Goal: Transaction & Acquisition: Purchase product/service

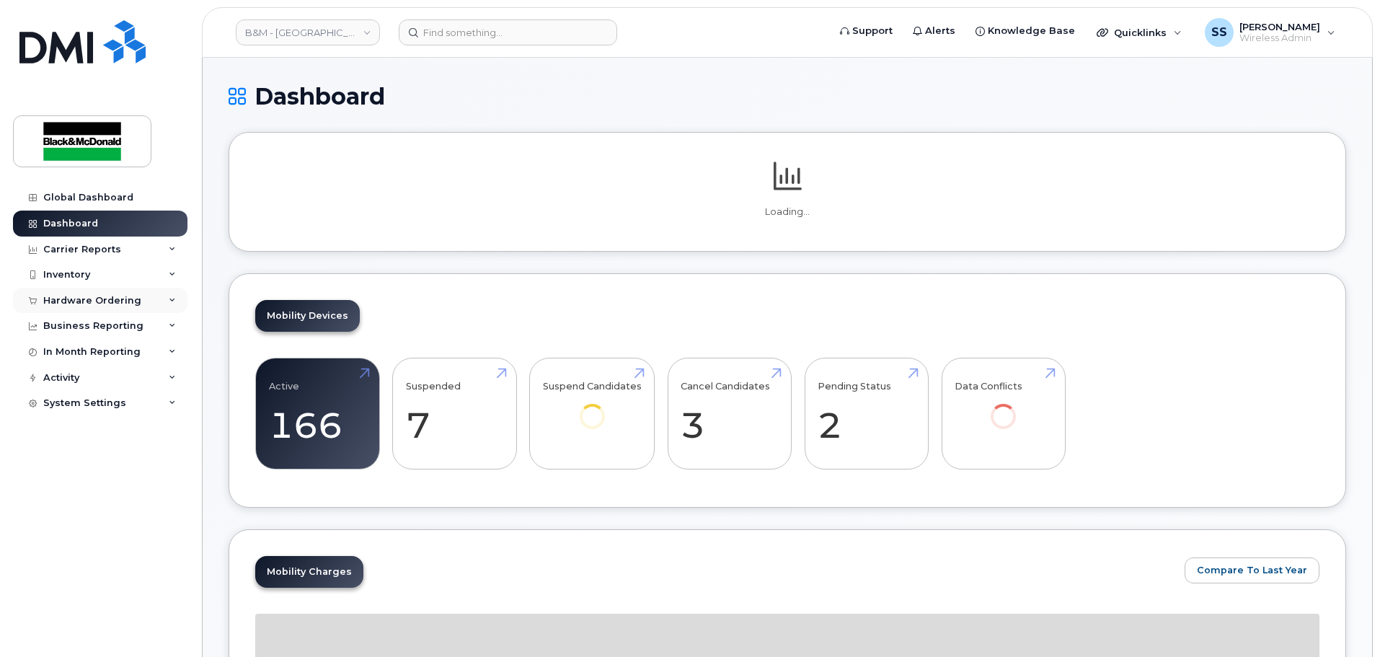
click at [96, 296] on div "Hardware Ordering" at bounding box center [92, 301] width 98 height 12
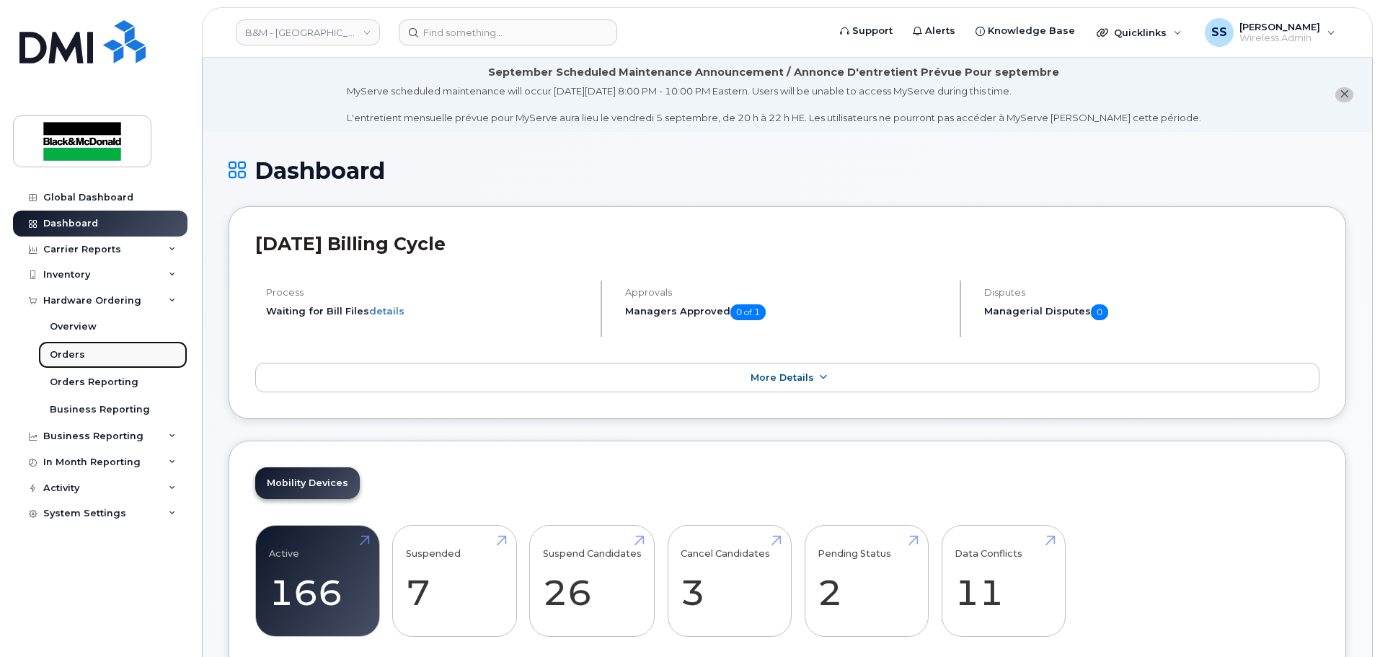
click at [56, 363] on link "Orders" at bounding box center [112, 354] width 149 height 27
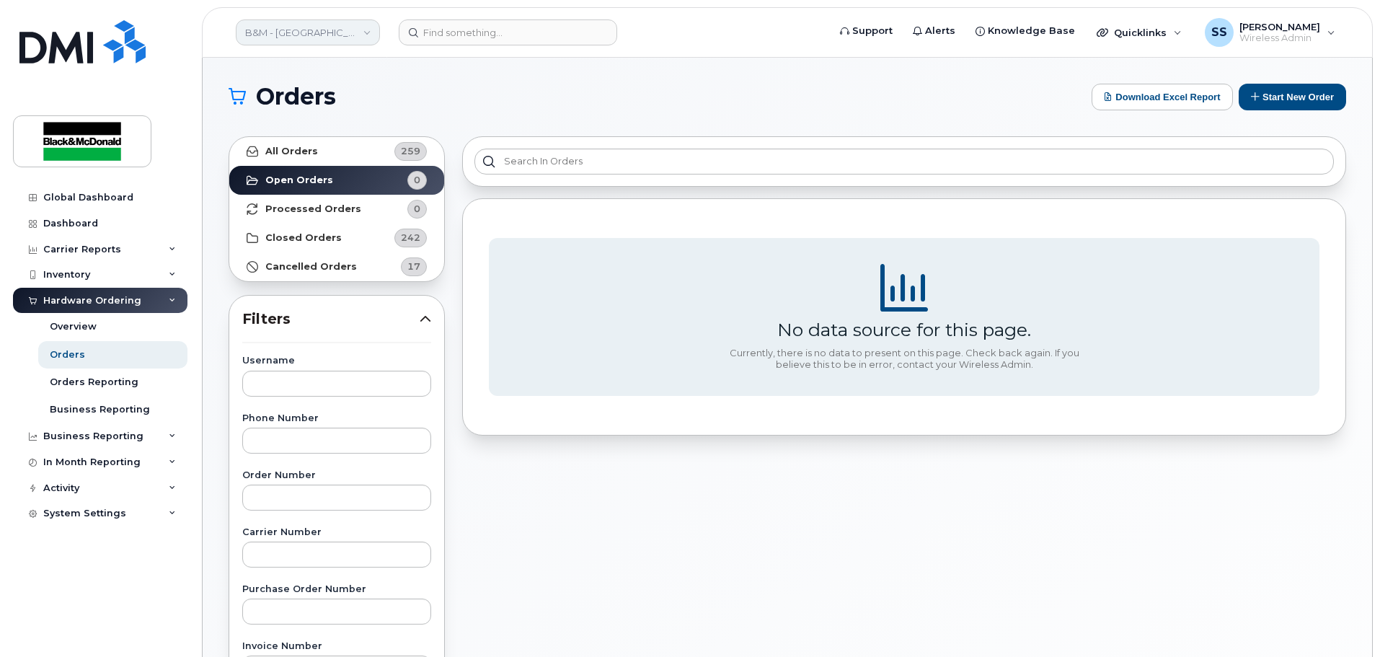
click at [329, 29] on link "B&M - [GEOGRAPHIC_DATA]" at bounding box center [308, 32] width 144 height 26
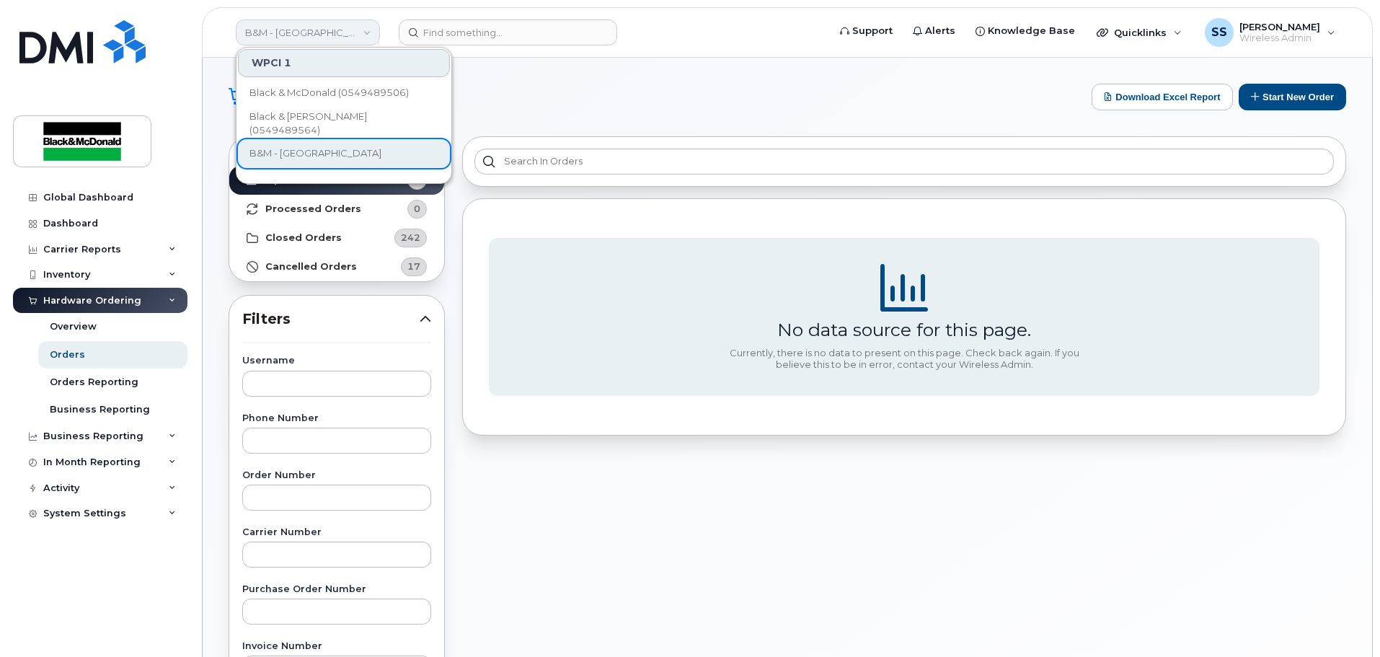
click at [329, 29] on link "B&M - [GEOGRAPHIC_DATA]" at bounding box center [308, 32] width 144 height 26
click at [960, 101] on h1 "Orders" at bounding box center [657, 96] width 856 height 23
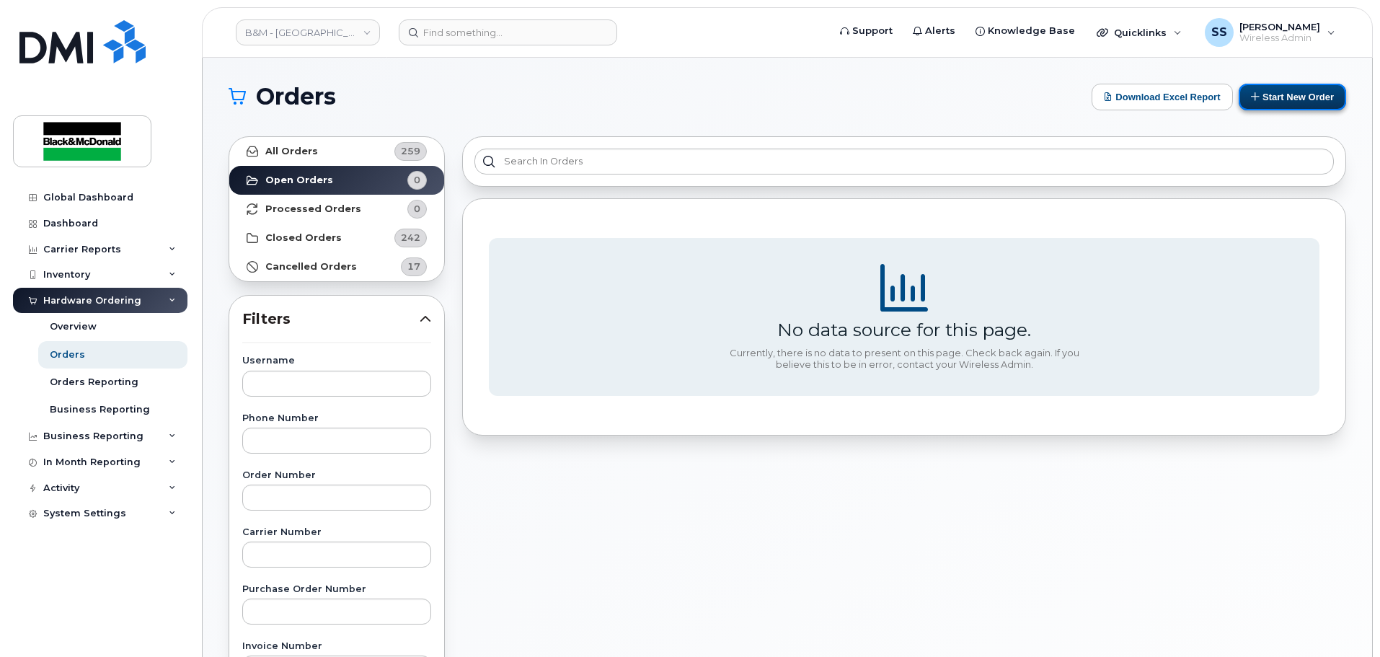
click at [1297, 100] on button "Start New Order" at bounding box center [1292, 97] width 107 height 27
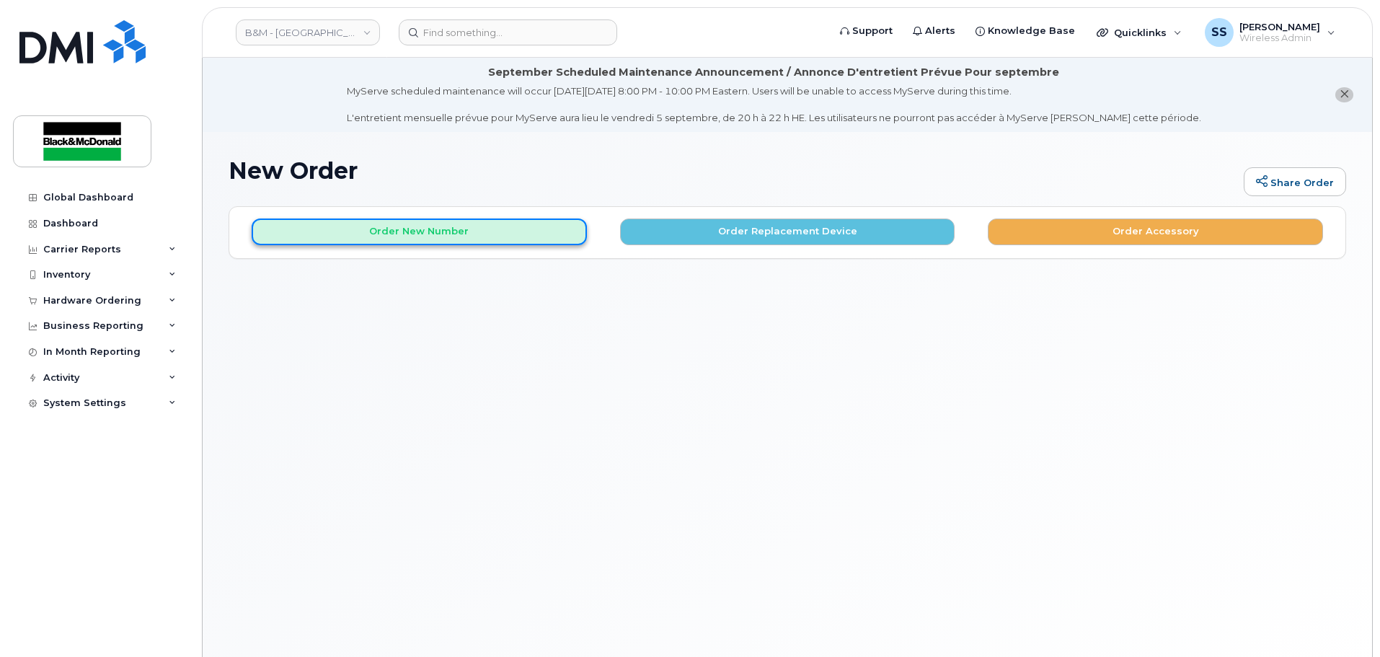
click at [456, 237] on button "Order New Number" at bounding box center [419, 231] width 335 height 27
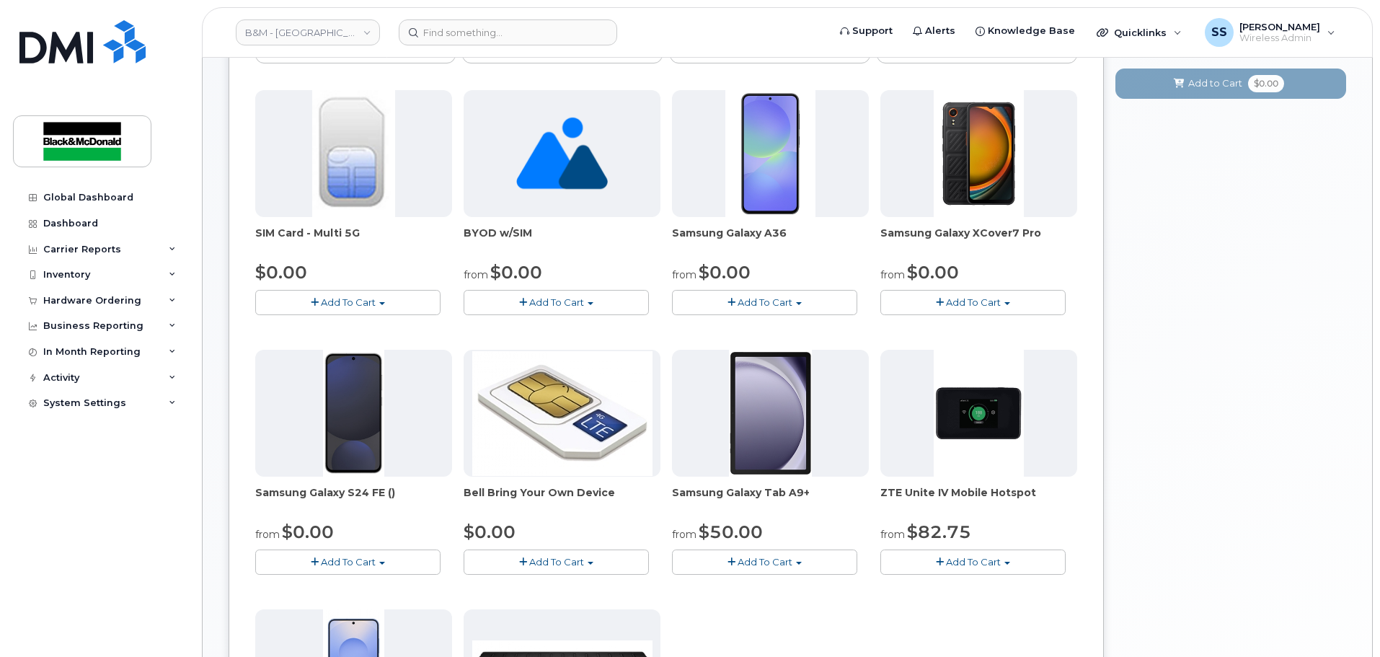
scroll to position [288, 0]
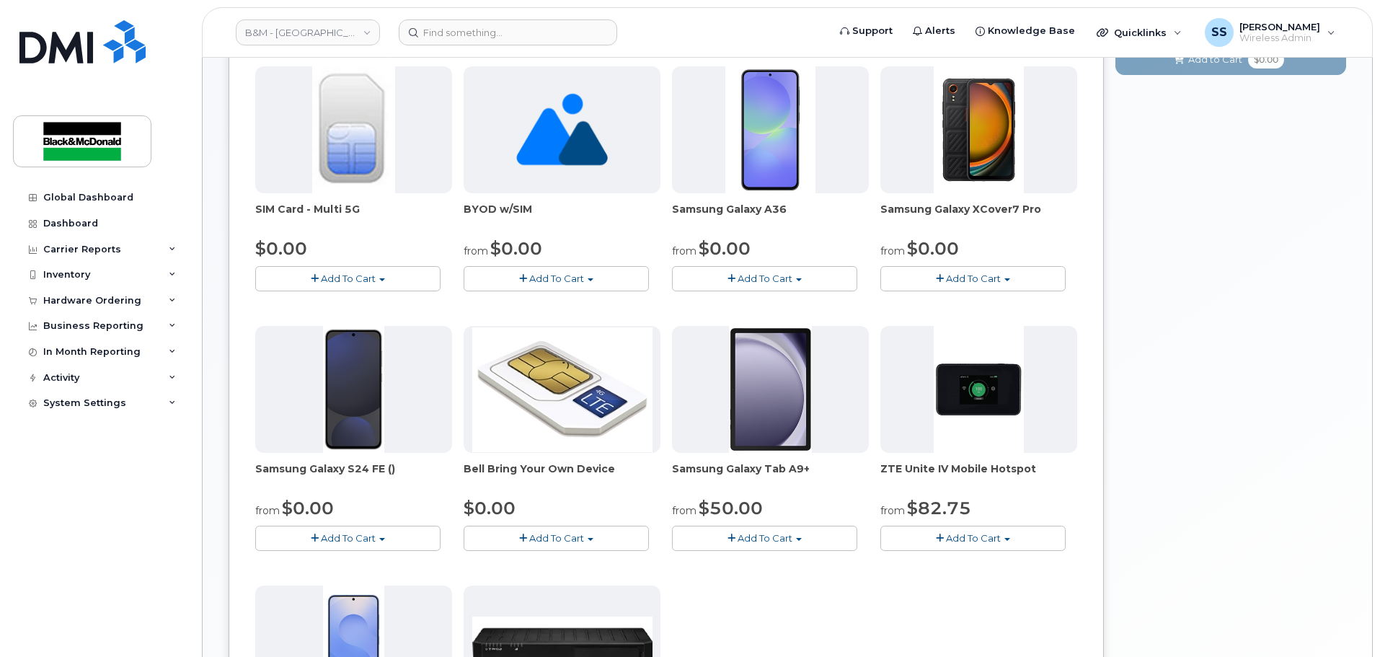
click at [381, 546] on button "Add To Cart" at bounding box center [347, 538] width 185 height 25
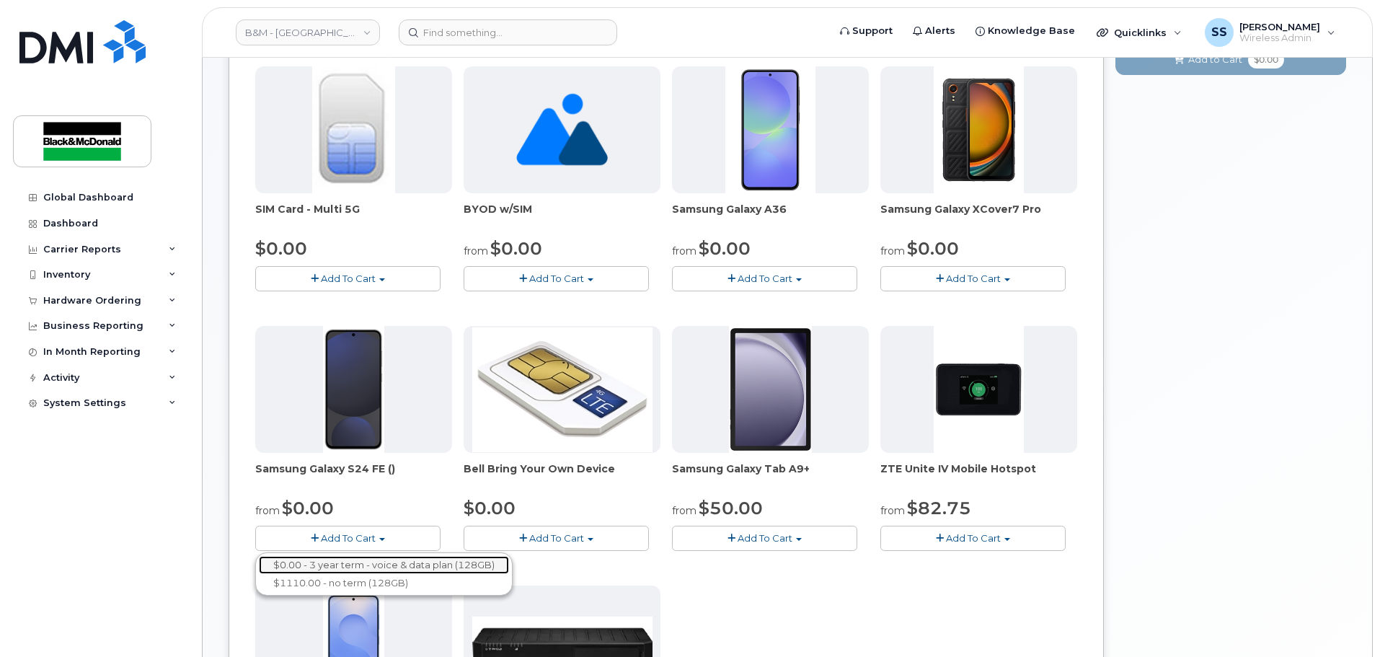
click at [409, 565] on link "$0.00 - 3 year term - voice & data plan (128GB)" at bounding box center [384, 565] width 250 height 18
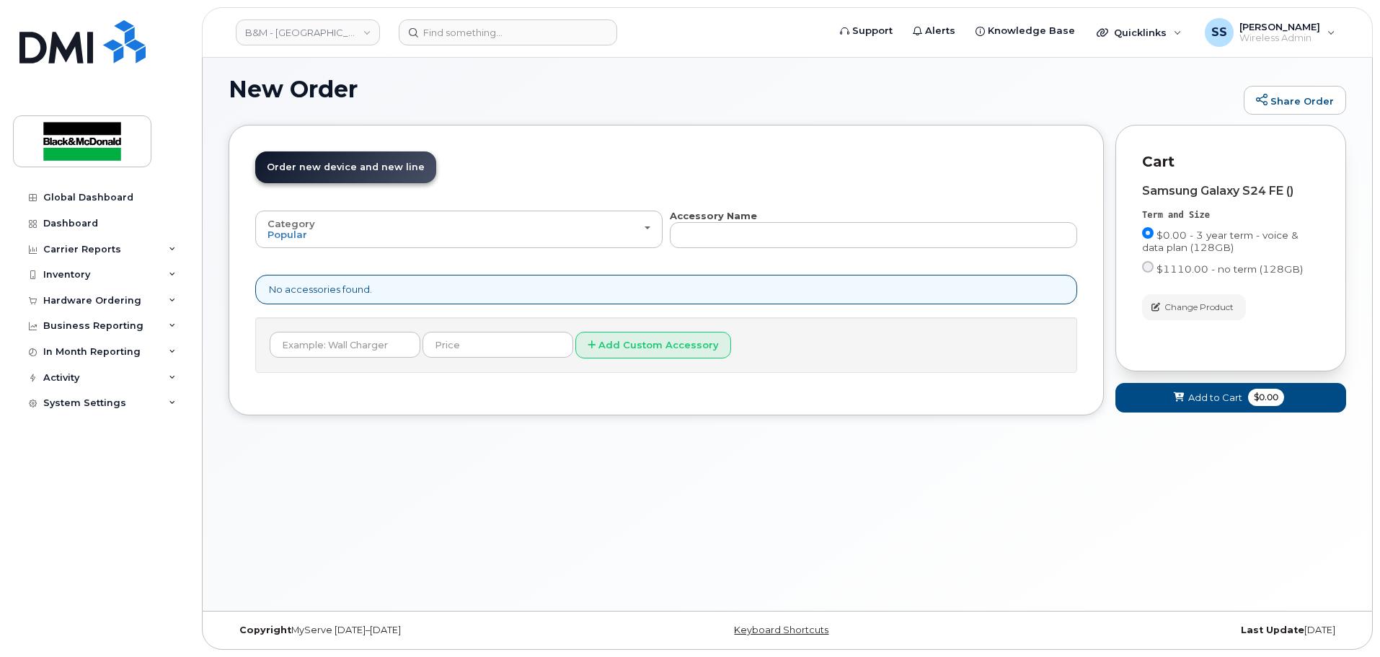
click at [350, 297] on div "No accessories found." at bounding box center [666, 290] width 822 height 30
click at [355, 279] on div "No accessories found." at bounding box center [666, 290] width 822 height 30
click at [354, 284] on div "No accessories found." at bounding box center [666, 290] width 822 height 30
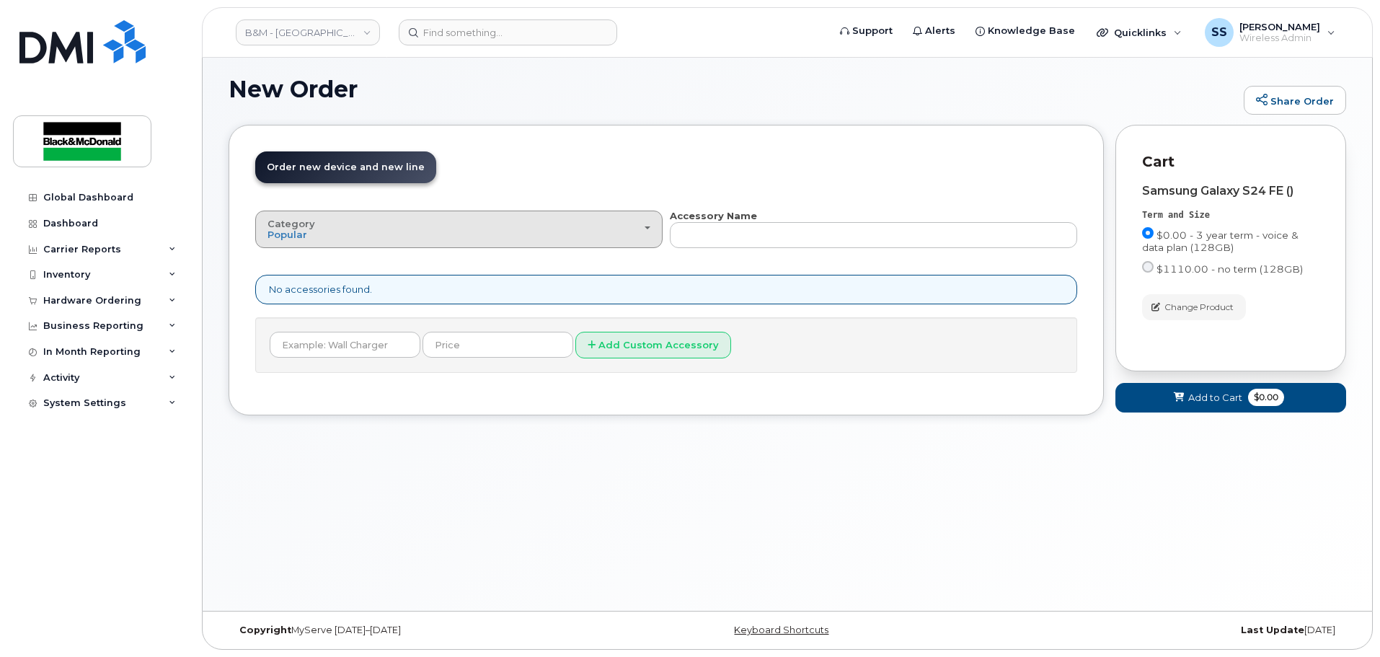
click at [366, 244] on button "Category Popular" at bounding box center [458, 229] width 407 height 37
click at [365, 261] on div "All" at bounding box center [459, 261] width 400 height 17
click at [327, 228] on div "Category Popular" at bounding box center [458, 229] width 383 height 22
click at [284, 255] on label "All" at bounding box center [274, 261] width 30 height 17
click at [0, 0] on input "All" at bounding box center [0, 0] width 0 height 0
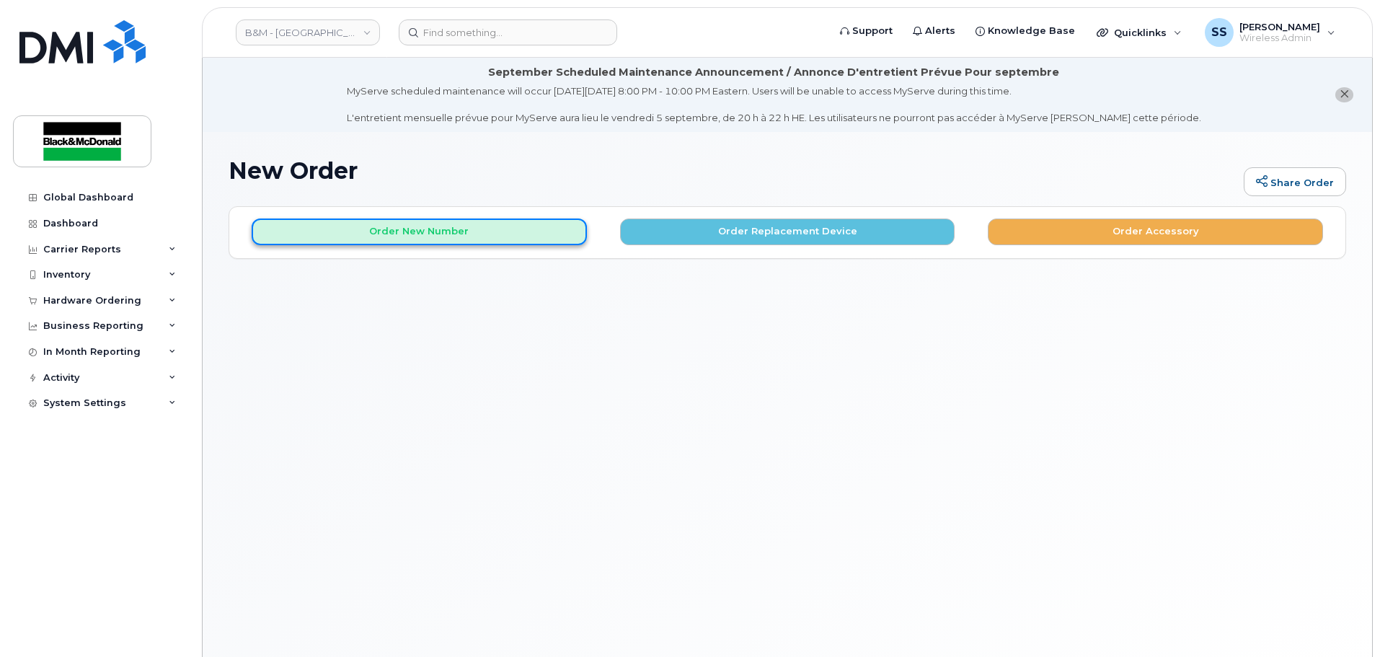
click at [502, 244] on button "Order New Number" at bounding box center [419, 231] width 335 height 27
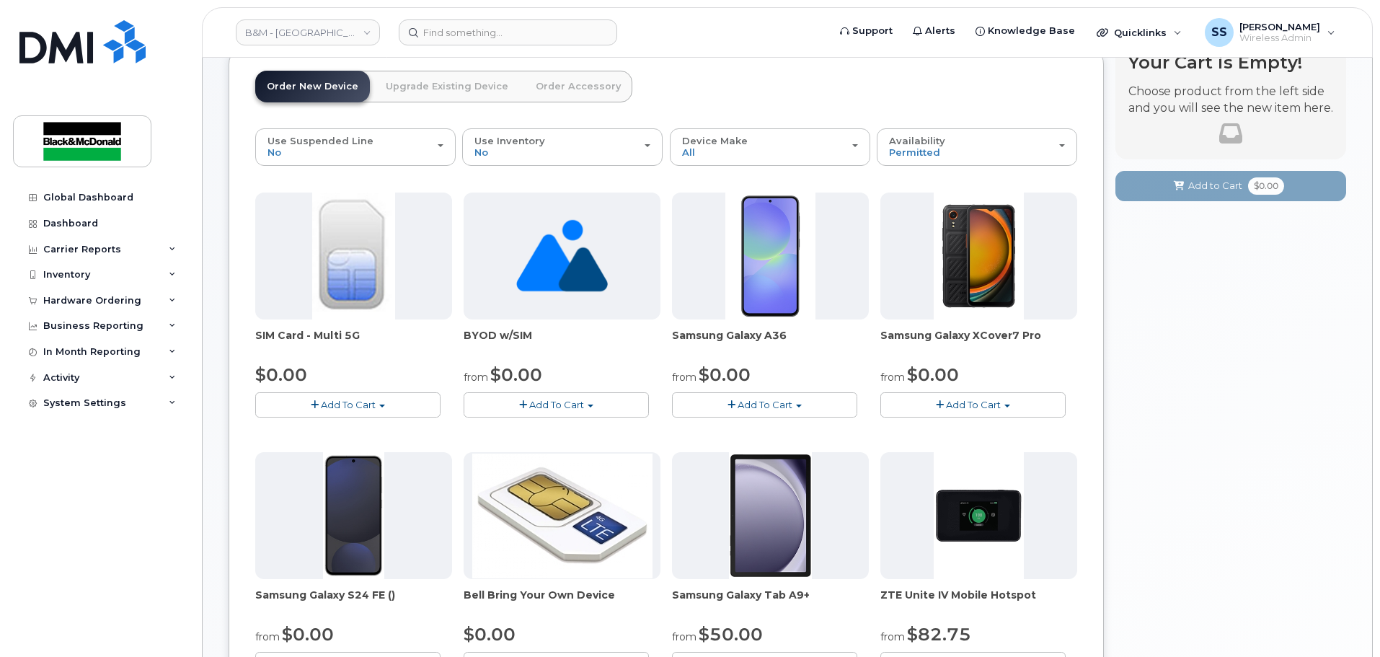
scroll to position [360, 0]
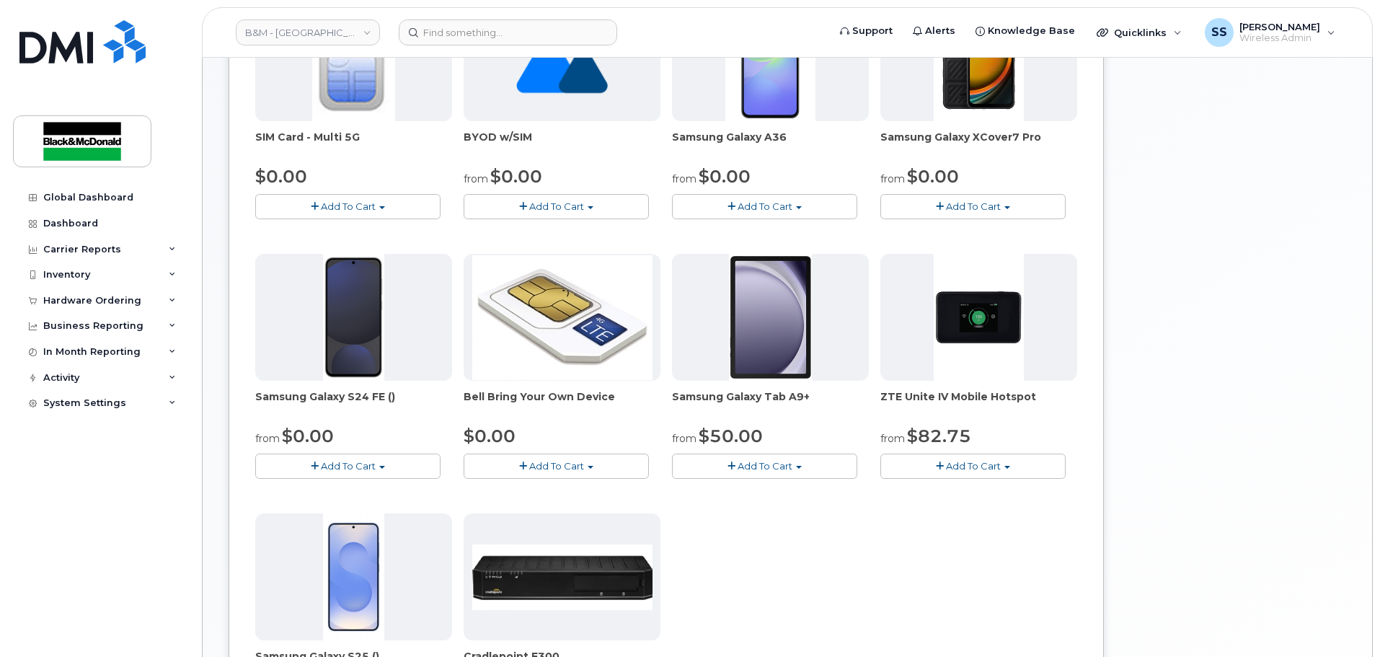
click at [357, 463] on span "Add To Cart" at bounding box center [348, 466] width 55 height 12
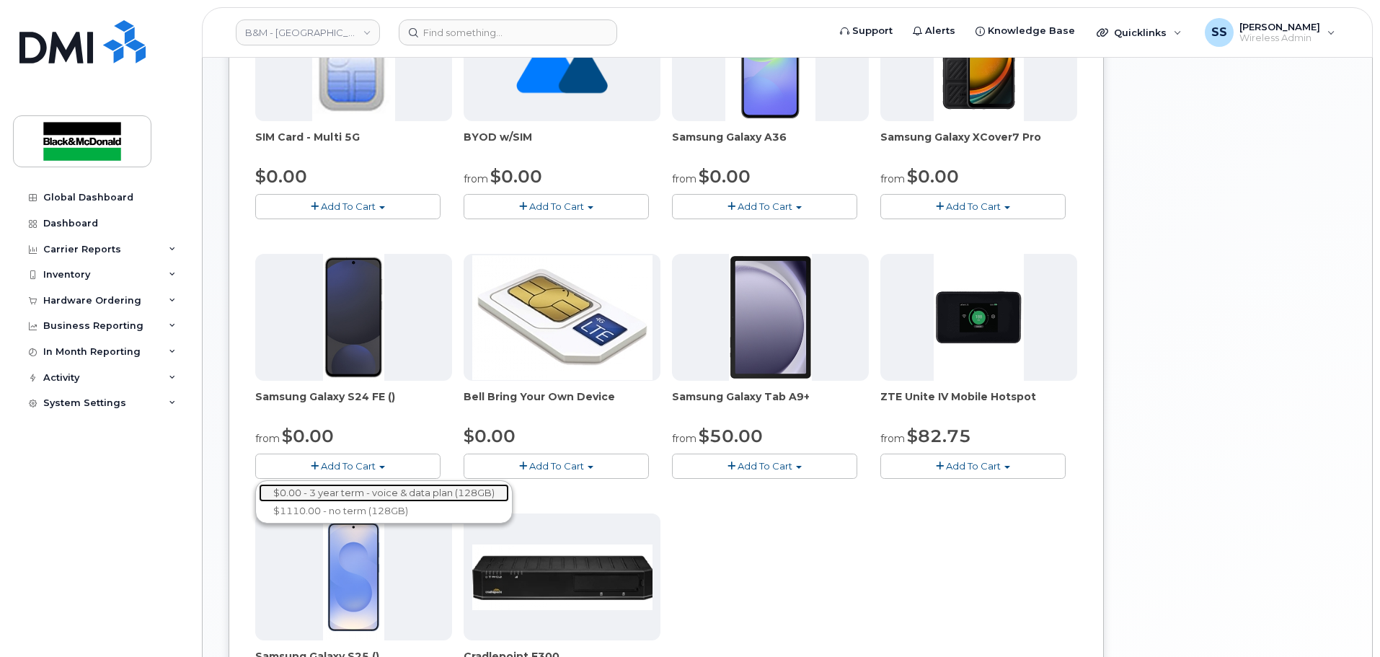
click at [386, 500] on link "$0.00 - 3 year term - voice & data plan (128GB)" at bounding box center [384, 493] width 250 height 18
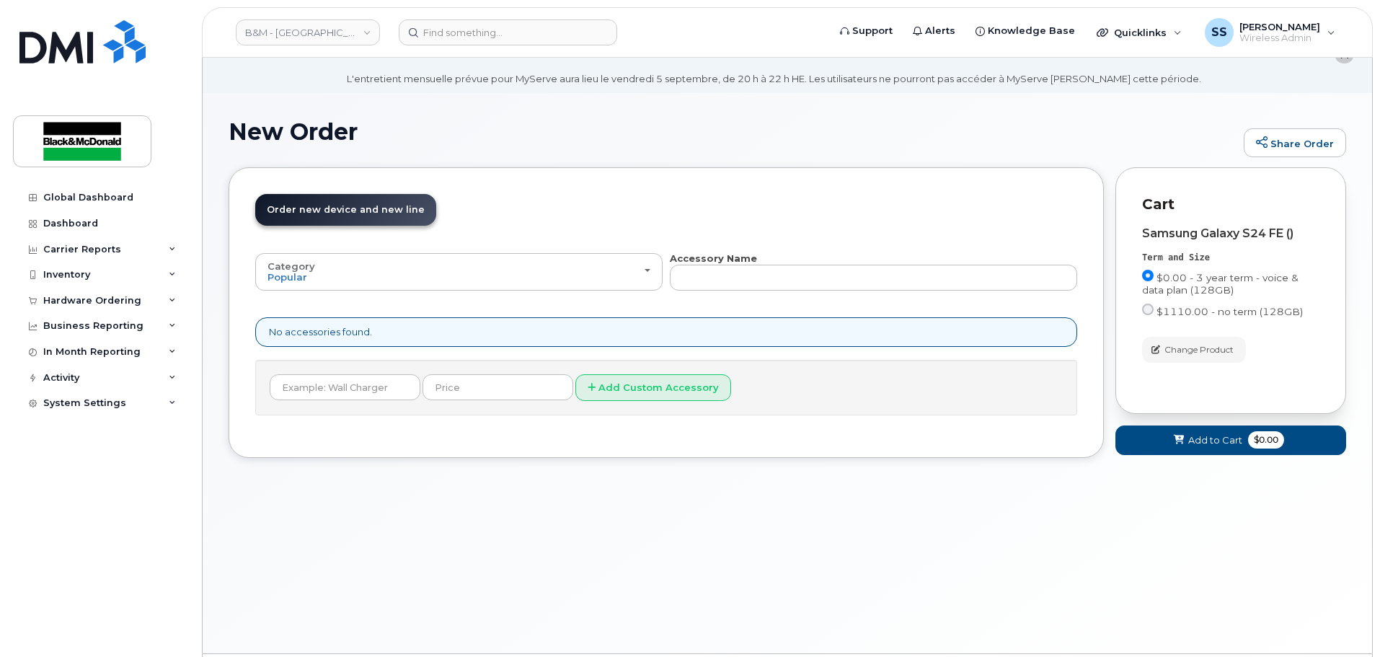
scroll to position [0, 0]
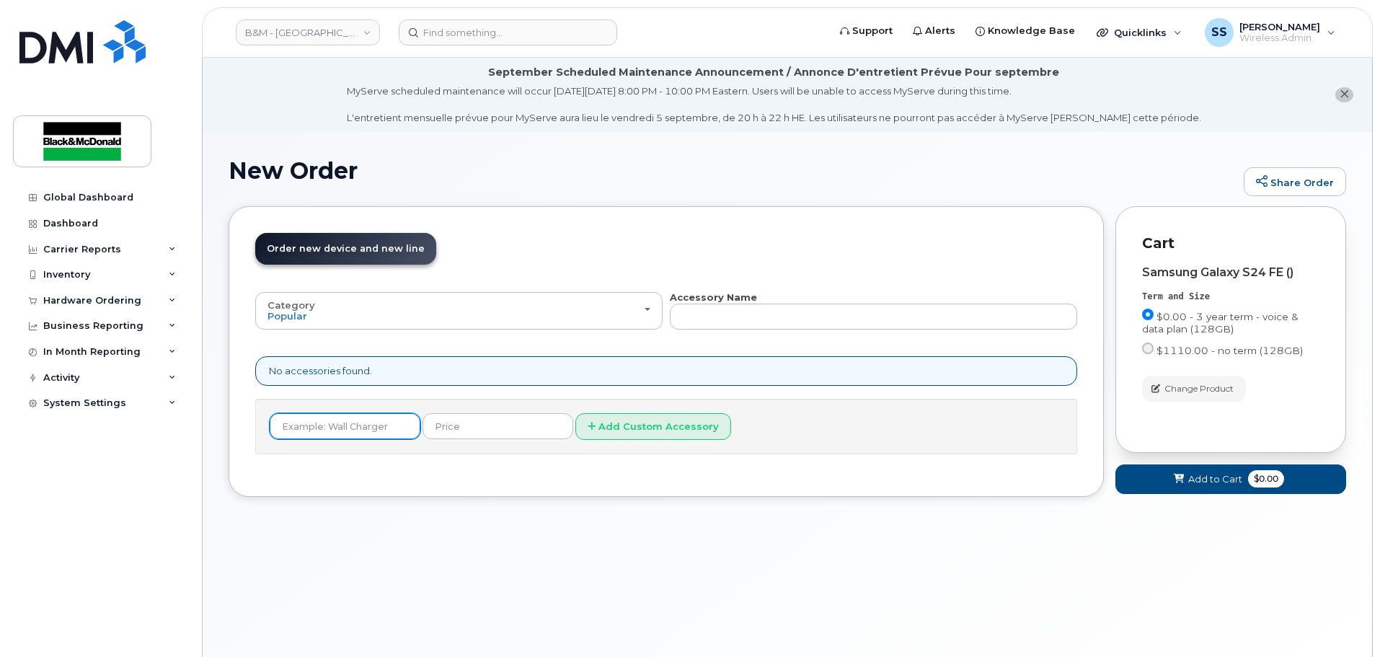
click at [360, 425] on input "text" at bounding box center [345, 426] width 151 height 26
click at [462, 426] on input "text" at bounding box center [497, 426] width 151 height 26
click at [486, 500] on div "Order New Device Upgrade Existing Device Order Accessory Order new device and n…" at bounding box center [787, 362] width 1117 height 313
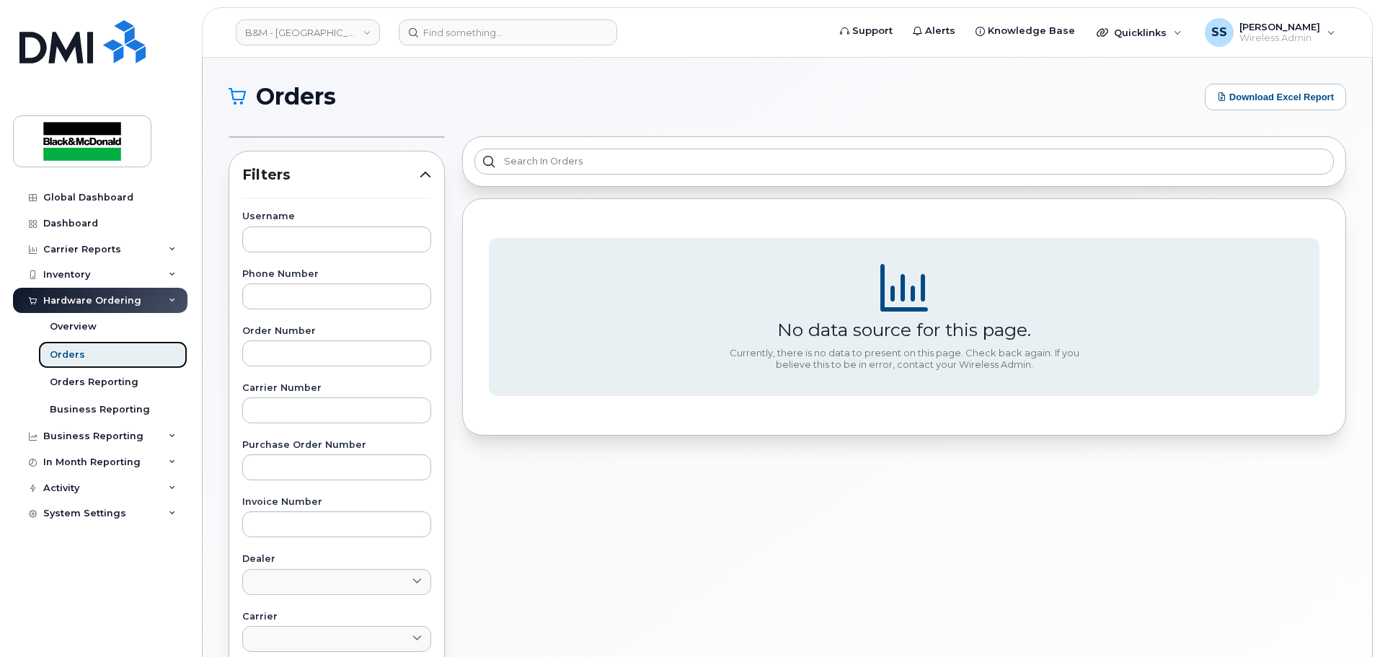
click at [120, 355] on link "Orders" at bounding box center [112, 354] width 149 height 27
click at [83, 306] on div "Hardware Ordering" at bounding box center [100, 301] width 174 height 26
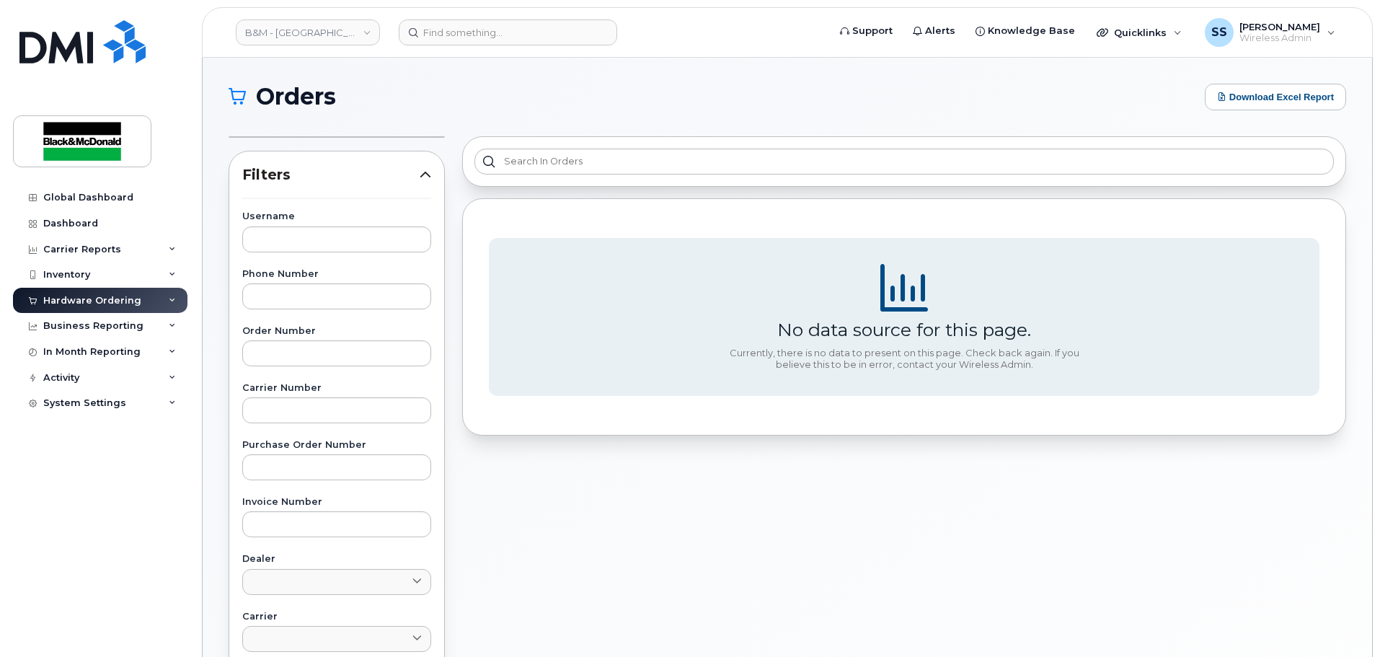
click at [83, 306] on div "Hardware Ordering" at bounding box center [100, 301] width 174 height 26
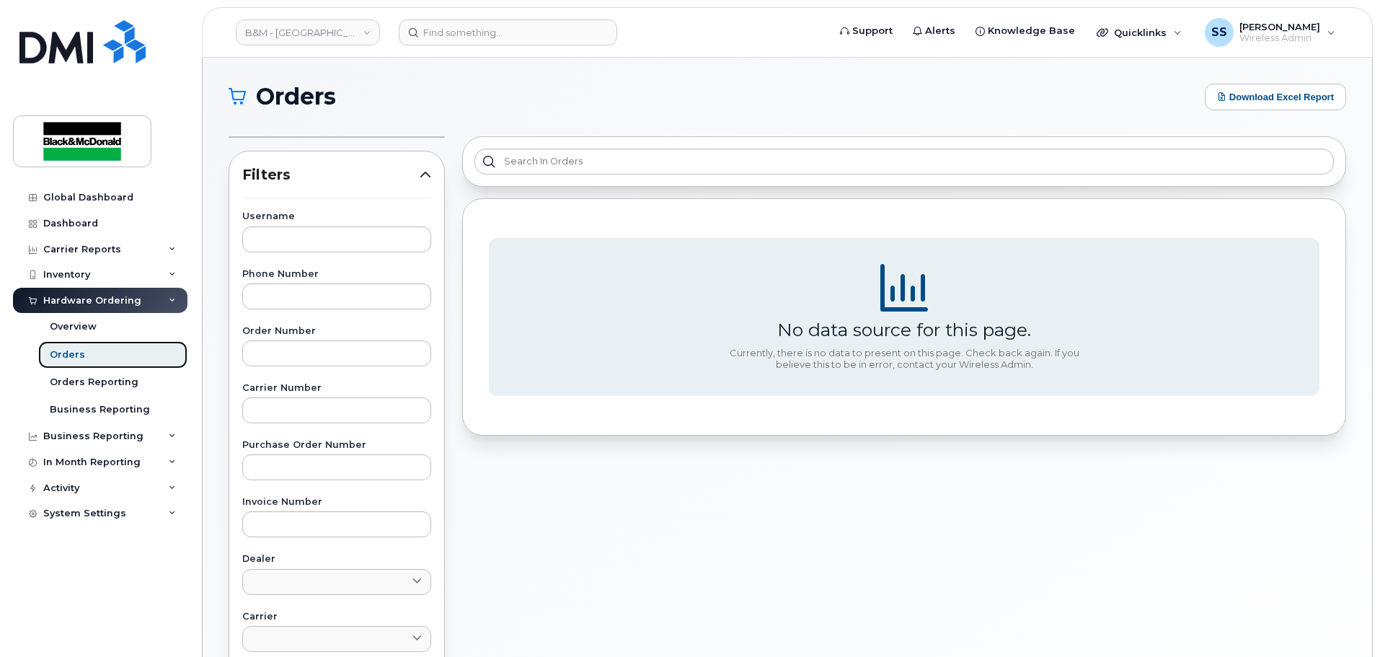
click at [85, 358] on link "Orders" at bounding box center [112, 354] width 149 height 27
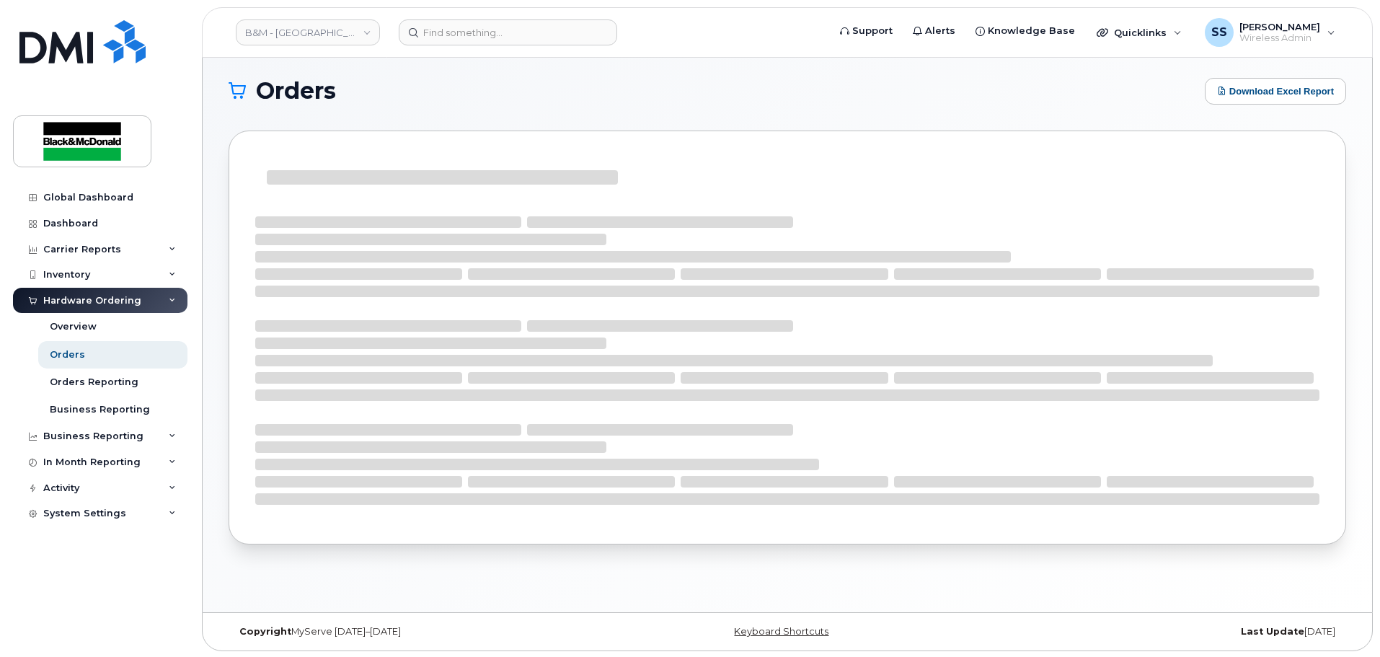
scroll to position [7, 0]
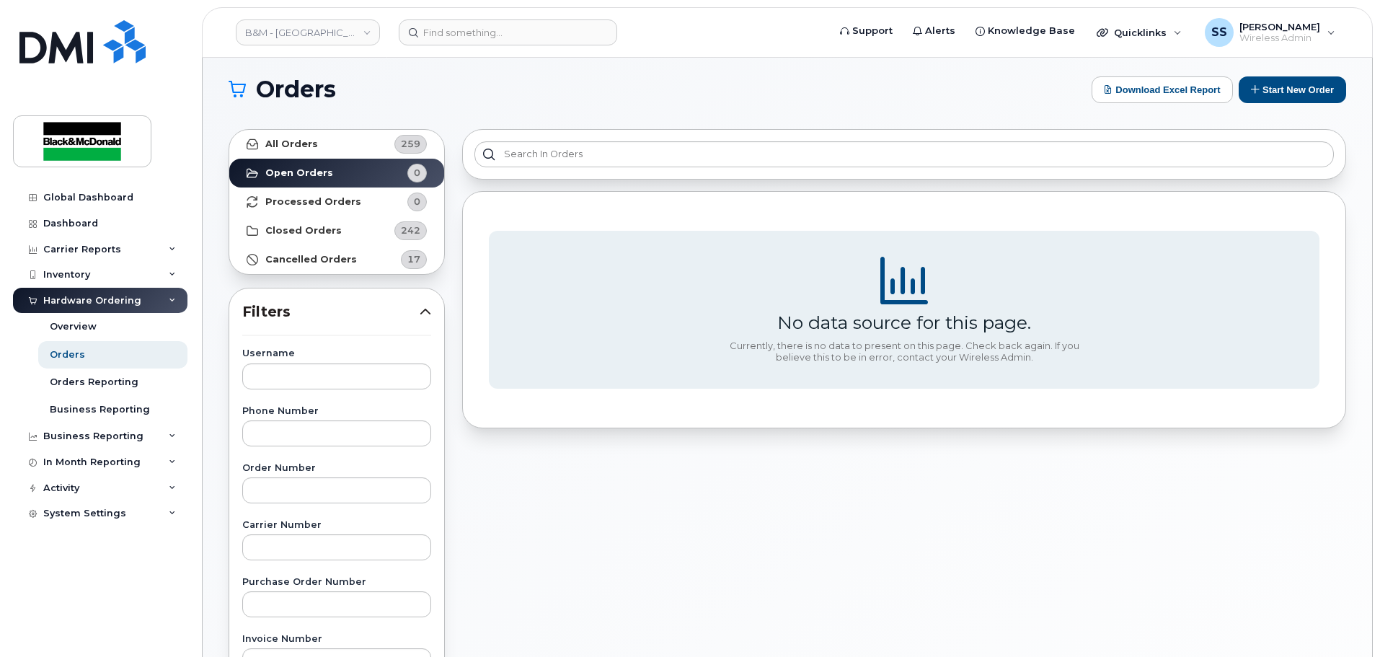
click at [1317, 75] on div "Orders Download Excel Report Start New Order All Orders 259 Open Orders 0 Proce…" at bounding box center [787, 600] width 1169 height 1100
click at [1313, 92] on button "Start New Order" at bounding box center [1292, 89] width 107 height 27
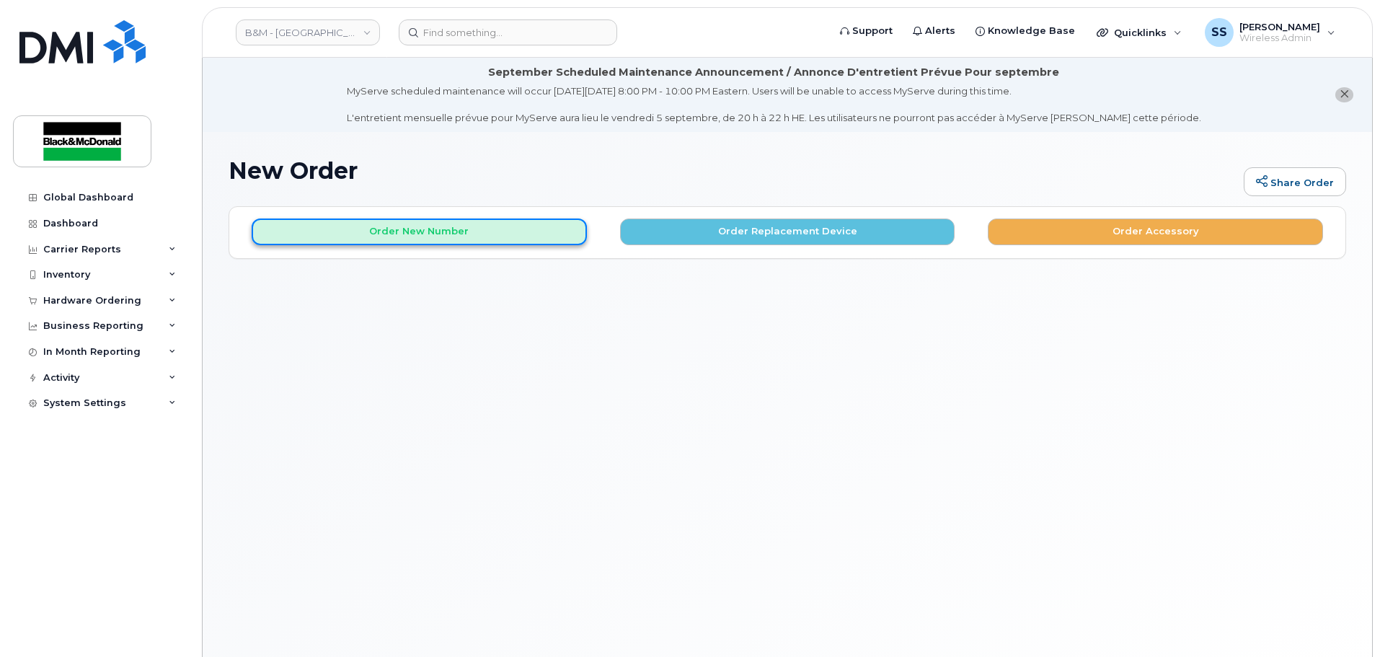
click at [425, 232] on button "Order New Number" at bounding box center [419, 231] width 335 height 27
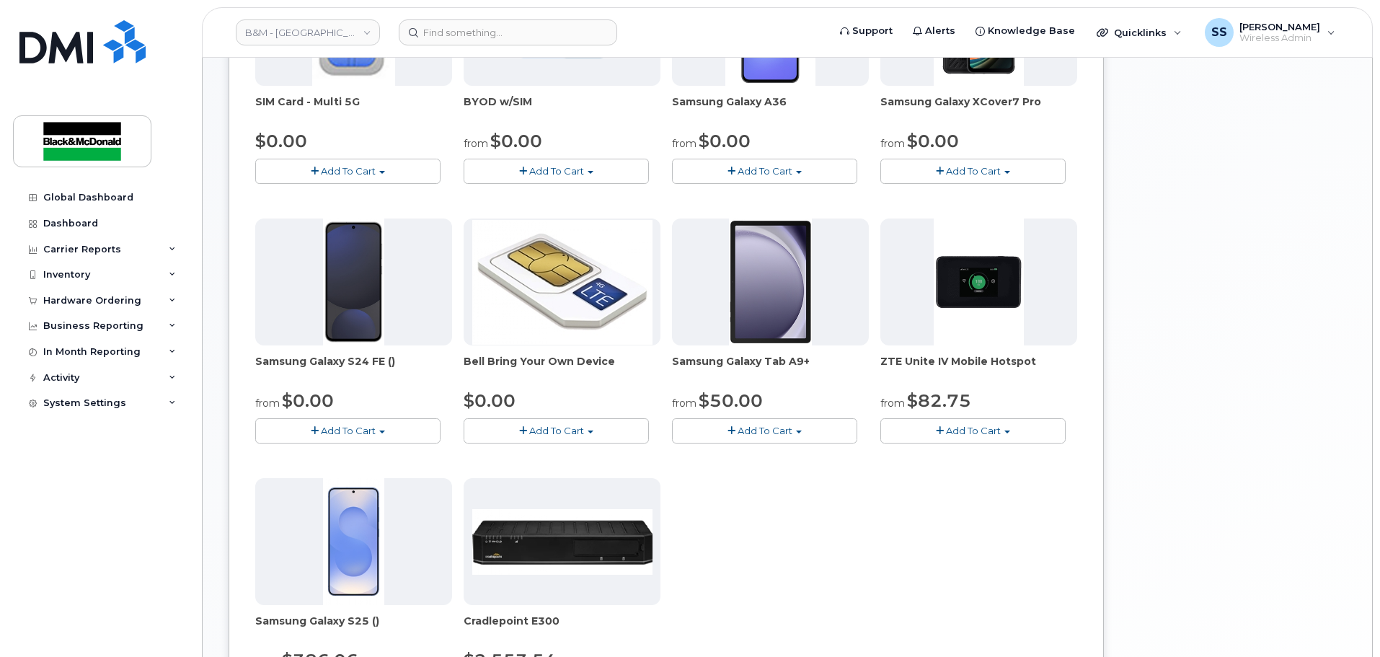
scroll to position [505, 0]
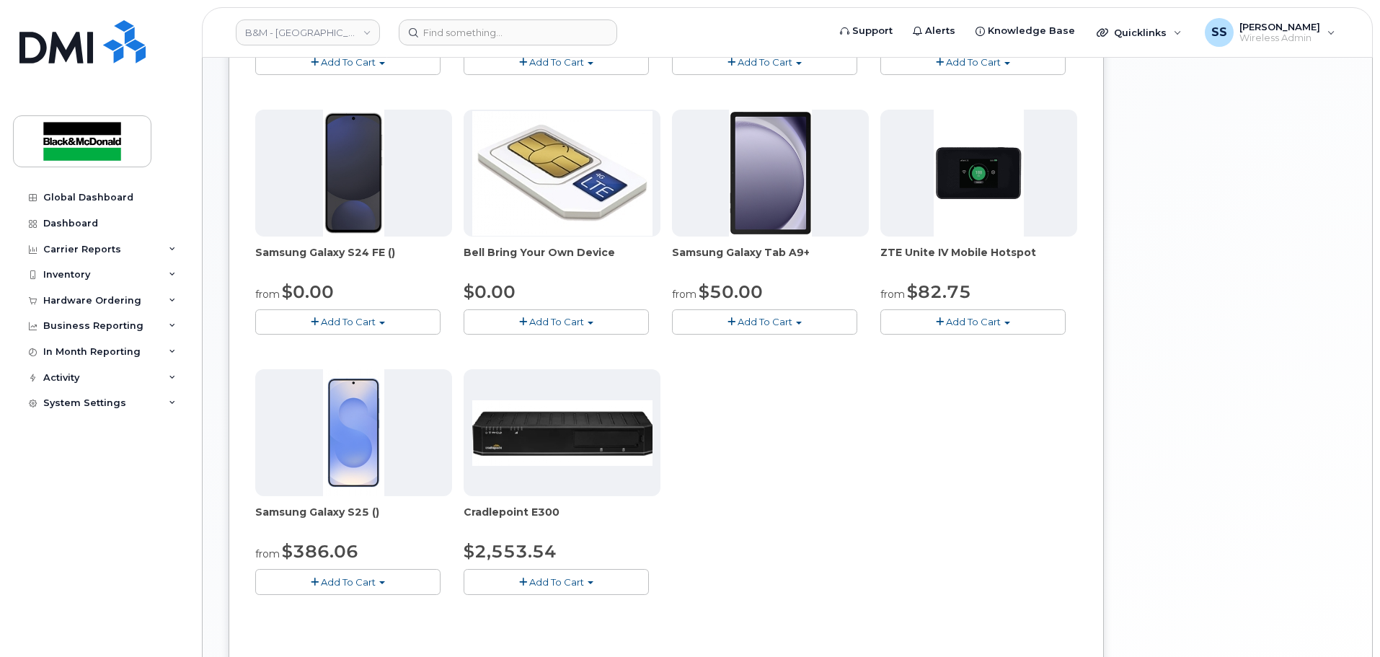
click at [344, 319] on span "Add To Cart" at bounding box center [348, 322] width 55 height 12
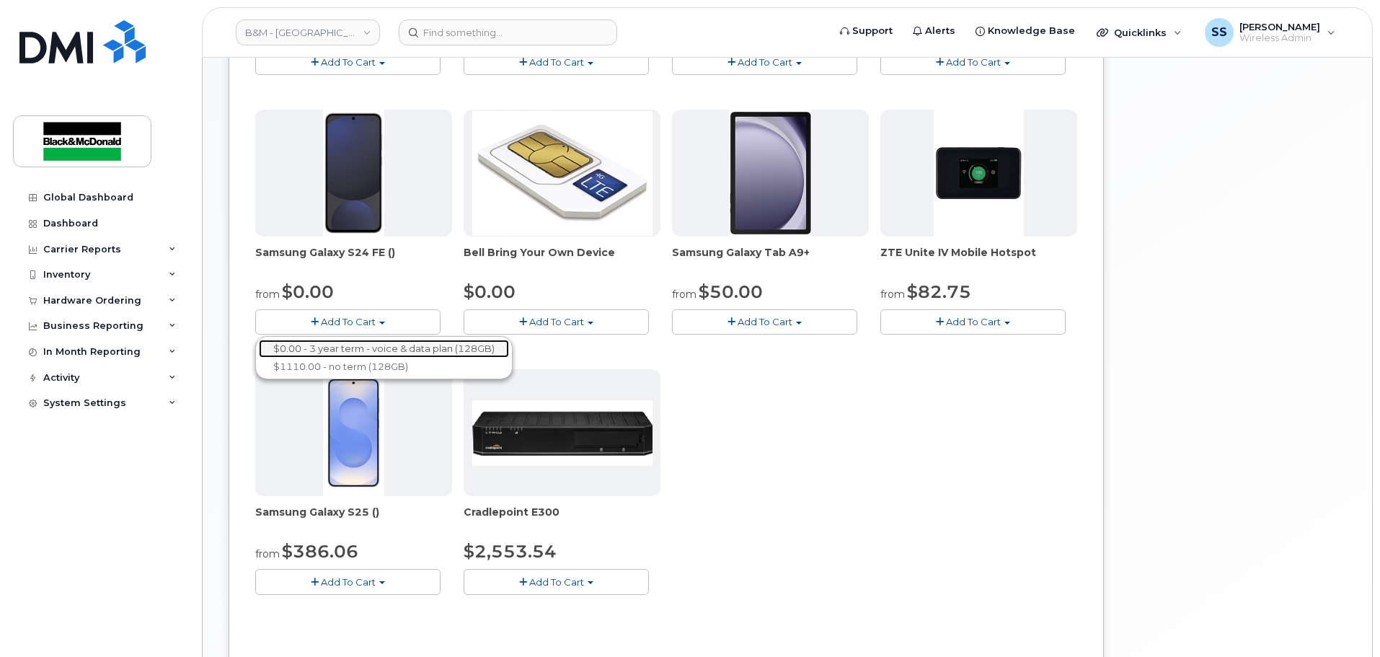
click at [352, 348] on link "$0.00 - 3 year term - voice & data plan (128GB)" at bounding box center [384, 349] width 250 height 18
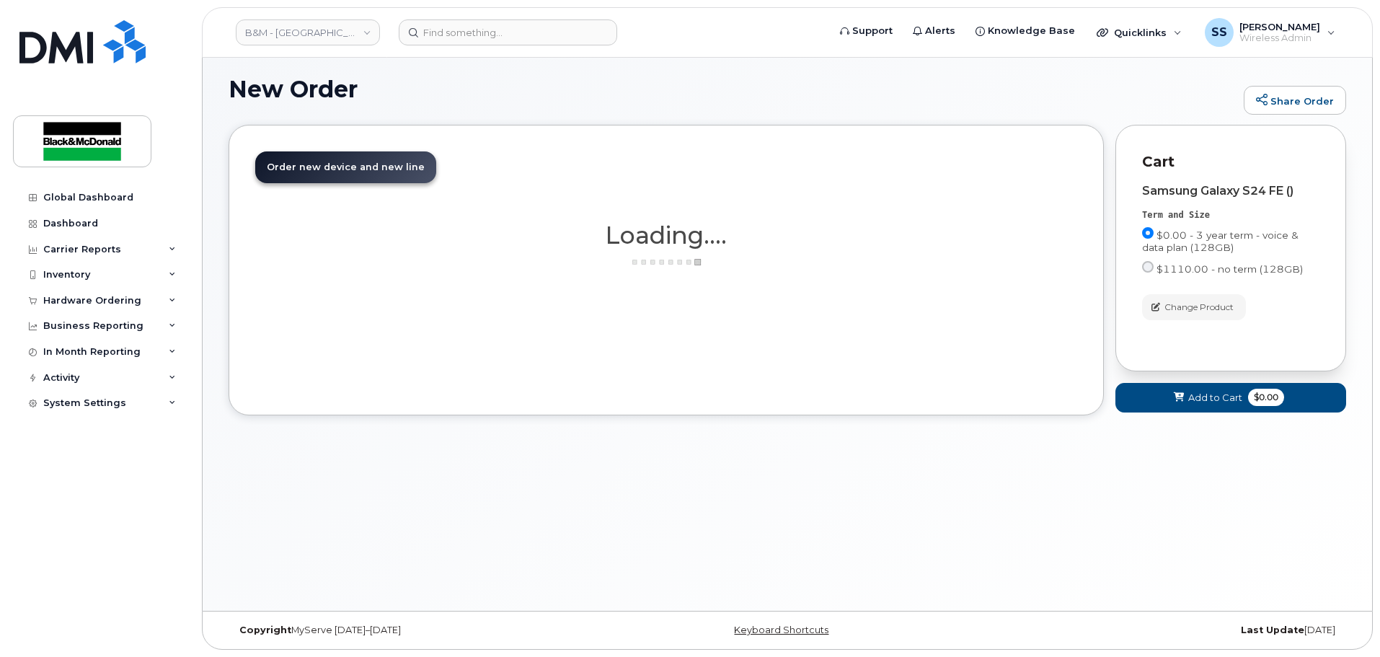
scroll to position [81, 0]
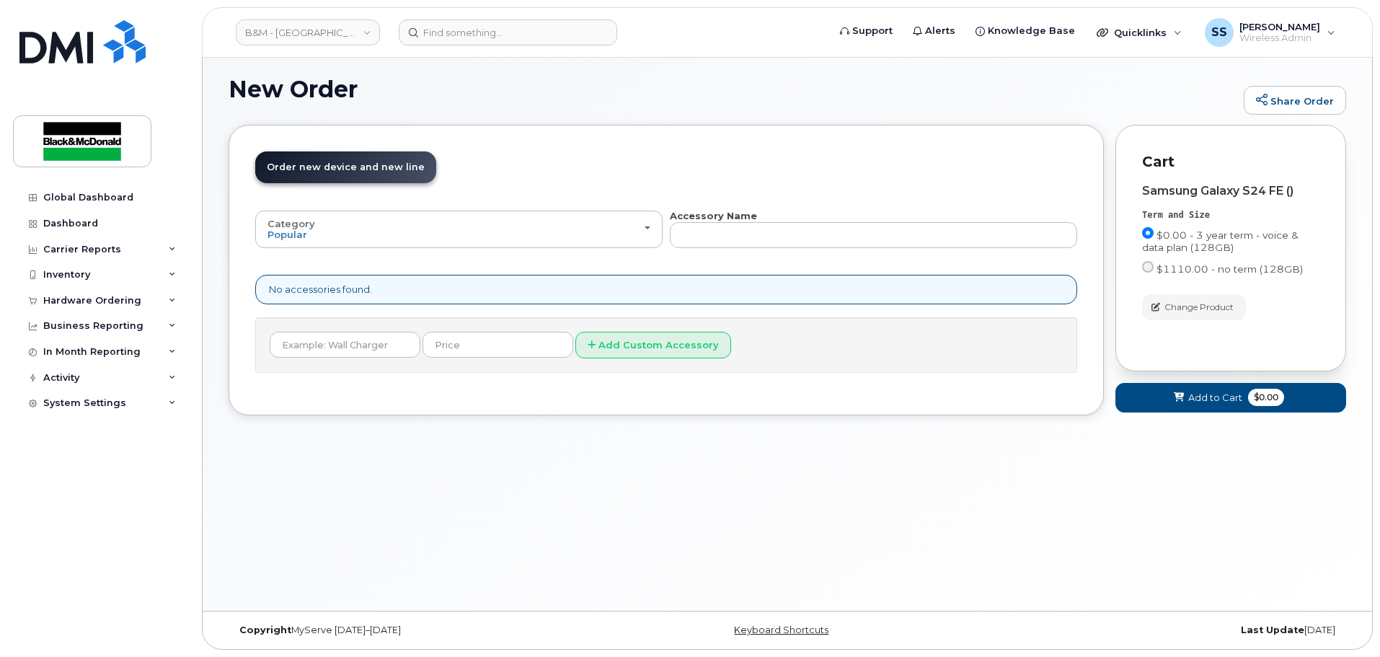
click at [557, 515] on div "New Order Share Order × Share This Order If you want to allow others to create …" at bounding box center [787, 330] width 1169 height 560
click at [825, 538] on div "New Order Share Order × Share This Order If you want to allow others to create …" at bounding box center [787, 330] width 1169 height 560
